Goal: Information Seeking & Learning: Learn about a topic

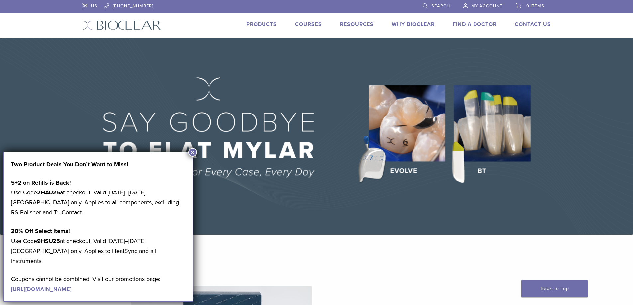
click at [193, 152] on button "×" at bounding box center [192, 152] width 9 height 9
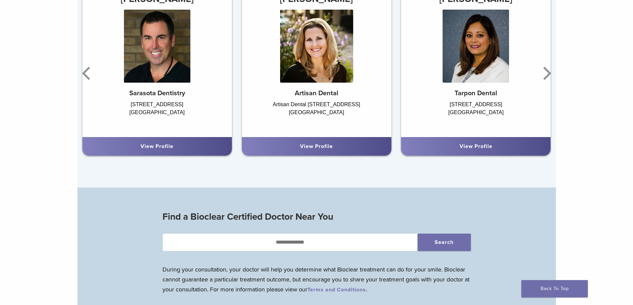
scroll to position [498, 0]
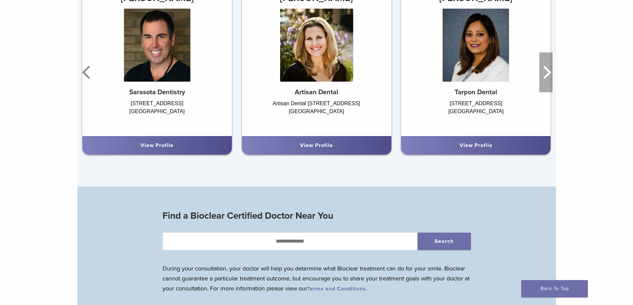
click at [548, 73] on icon "Next" at bounding box center [547, 72] width 8 height 13
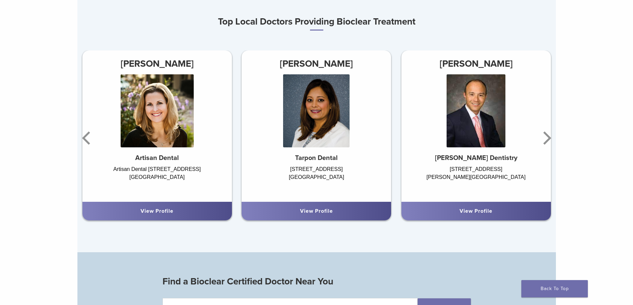
scroll to position [432, 0]
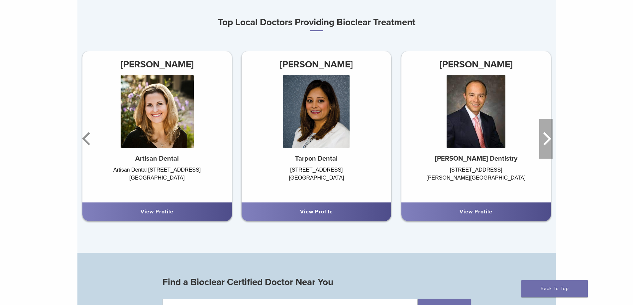
click at [547, 137] on icon "Next" at bounding box center [547, 138] width 8 height 13
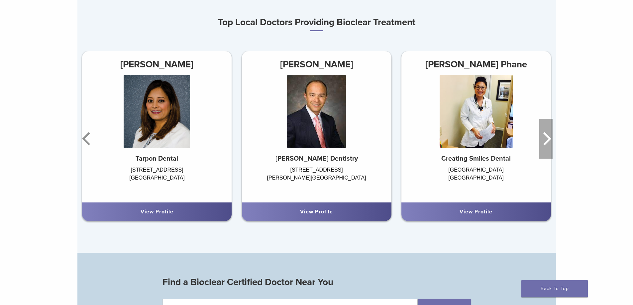
click at [547, 137] on icon "Next" at bounding box center [547, 138] width 8 height 13
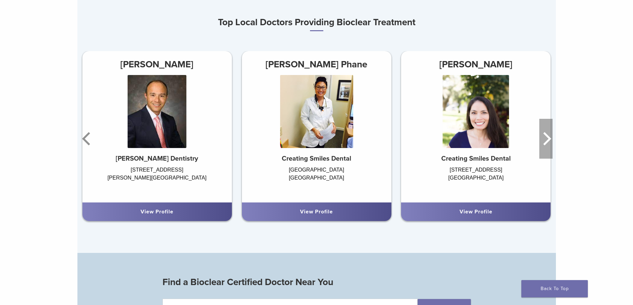
click at [543, 139] on icon "Next" at bounding box center [545, 139] width 13 height 40
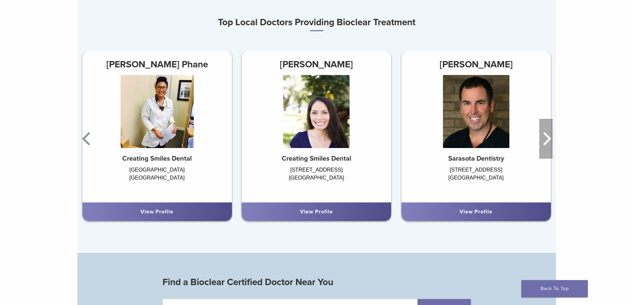
click at [543, 139] on icon "Next" at bounding box center [545, 139] width 13 height 40
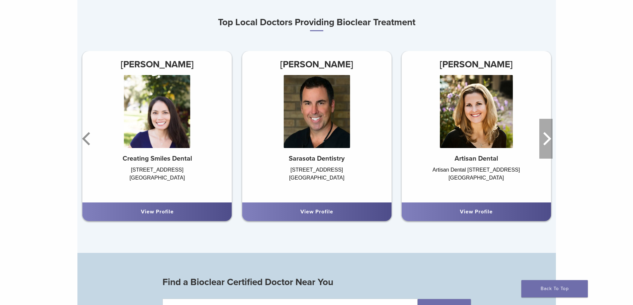
click at [543, 139] on icon "Next" at bounding box center [545, 139] width 13 height 40
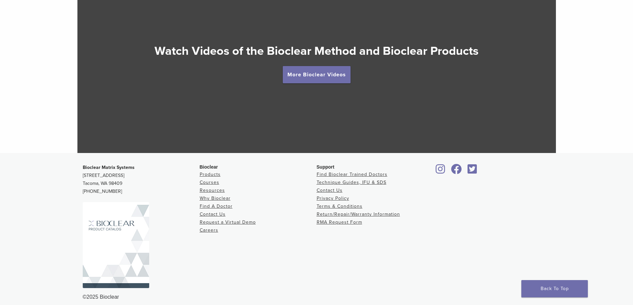
scroll to position [1251, 0]
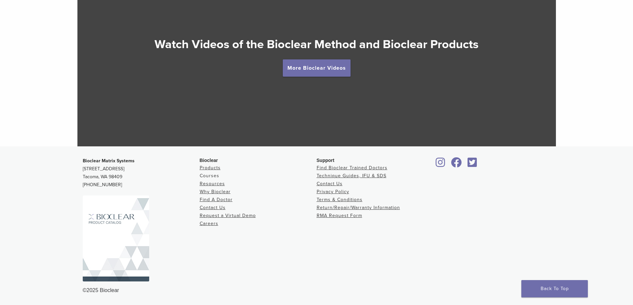
click at [215, 174] on link "Courses" at bounding box center [210, 176] width 20 height 6
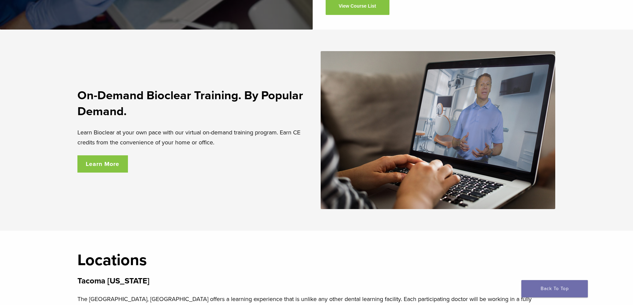
scroll to position [1162, 0]
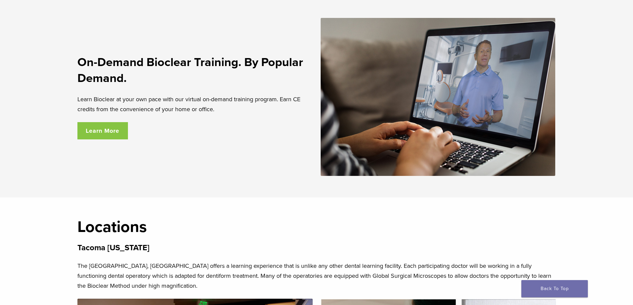
click at [114, 136] on link "Learn More" at bounding box center [102, 130] width 51 height 17
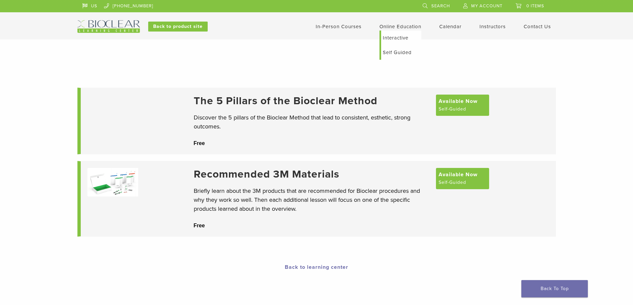
click at [386, 28] on link "Online Education" at bounding box center [400, 27] width 42 height 6
click at [459, 105] on span "Available Now" at bounding box center [457, 101] width 39 height 8
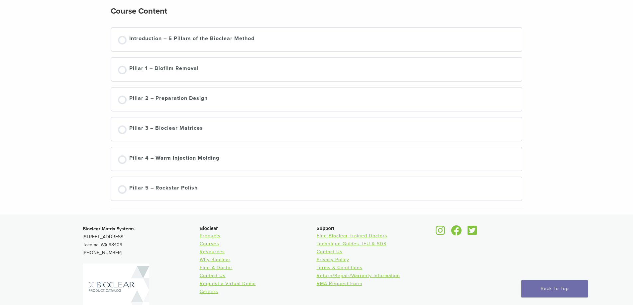
scroll to position [66, 0]
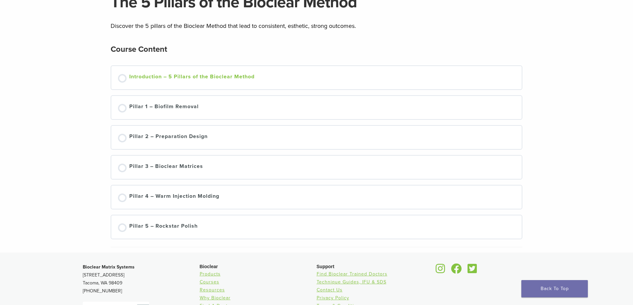
click at [153, 75] on div "Introduction – 5 Pillars of the Bioclear Method" at bounding box center [191, 78] width 125 height 10
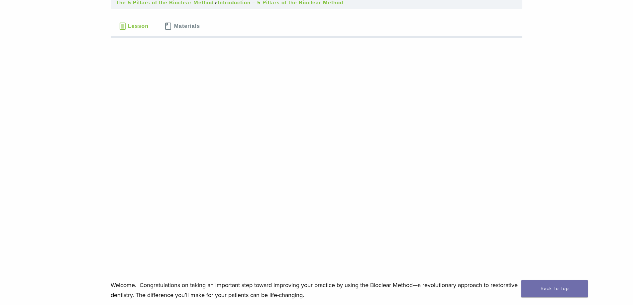
scroll to position [66, 0]
